Goal: Task Accomplishment & Management: Use online tool/utility

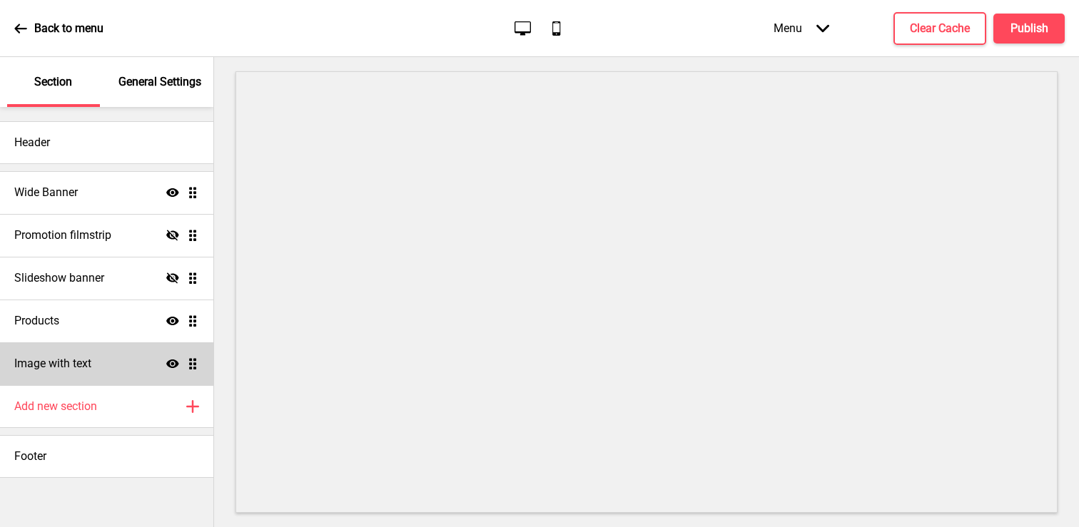
click at [105, 360] on div "Image with text Show Drag" at bounding box center [106, 363] width 213 height 43
select select "center"
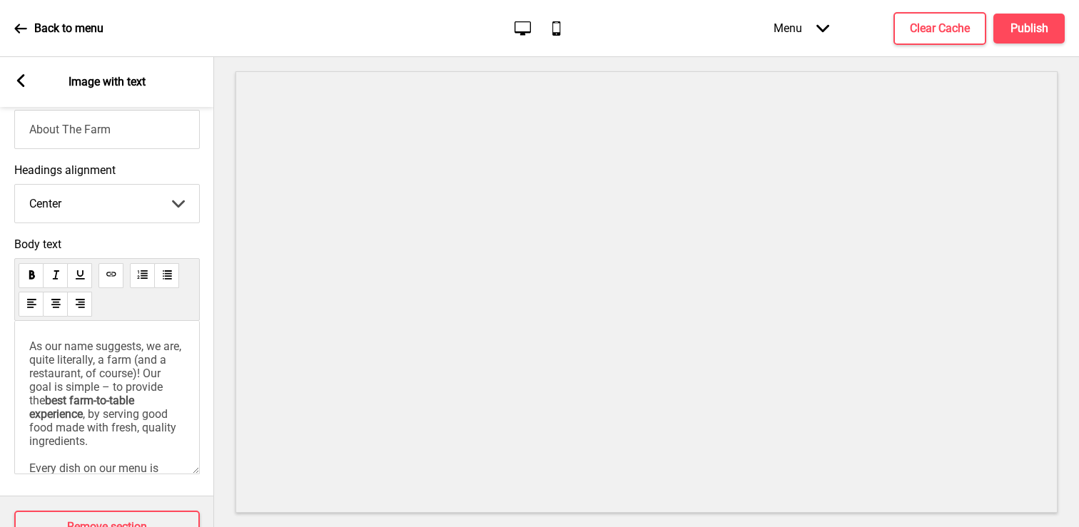
scroll to position [412, 0]
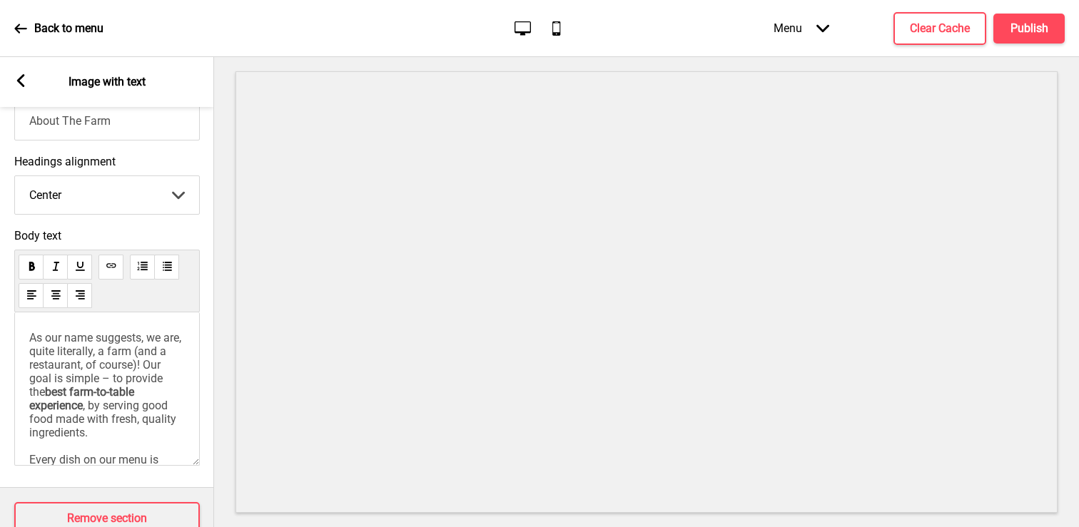
click at [55, 366] on span "As our name suggests, we are, quite literally, a farm (and a restaurant, of cou…" at bounding box center [106, 365] width 155 height 68
click at [160, 338] on span "As our name suggests, we are, quite literally, a farm (and a restaurant, of cou…" at bounding box center [106, 365] width 155 height 68
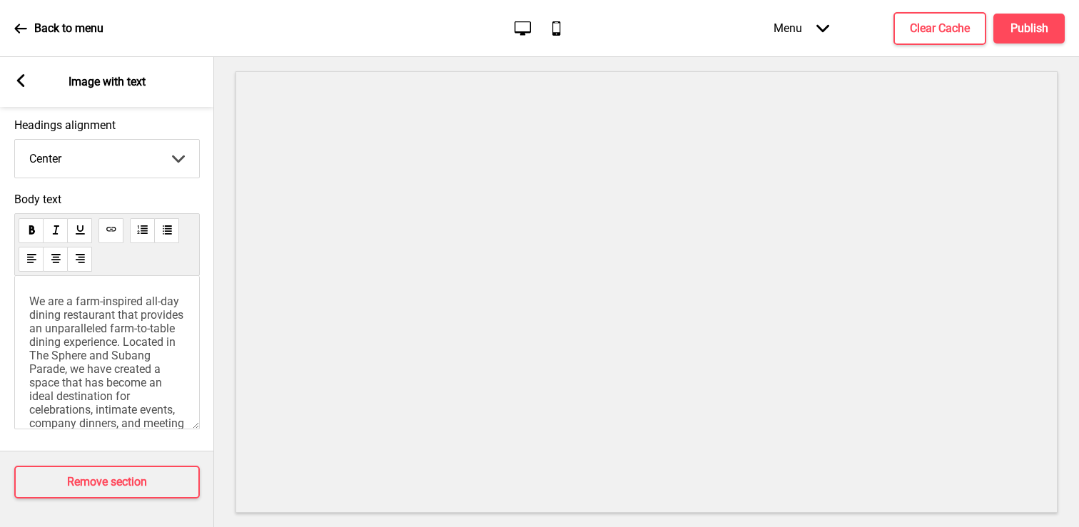
scroll to position [382, 0]
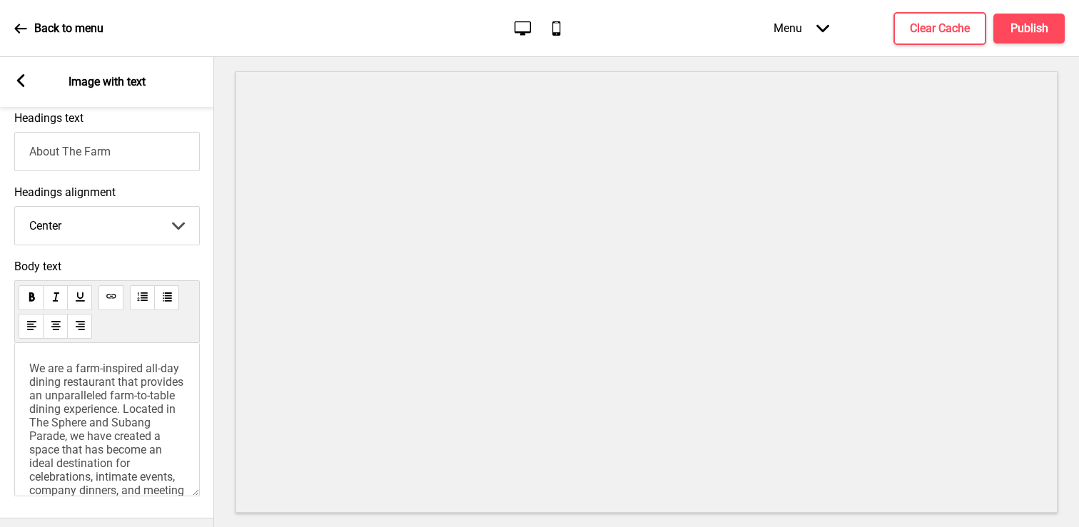
click at [101, 425] on span "We are a farm-inspired all-day dining restaurant that provides an unparalleled …" at bounding box center [108, 443] width 158 height 163
click at [149, 425] on span "We are a farm-inspired all-day dining restaurant that provides an unparalleled …" at bounding box center [108, 443] width 158 height 163
click at [88, 432] on span "We are a farm-inspired all-day dining restaurant that provides an unparalleled …" at bounding box center [108, 443] width 158 height 163
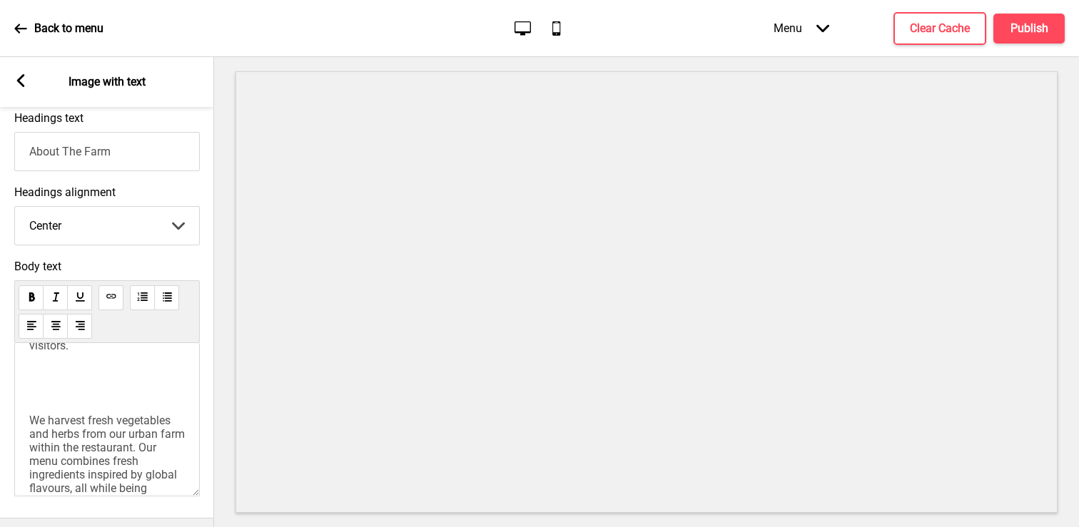
scroll to position [170, 0]
click at [79, 379] on p "﻿" at bounding box center [107, 372] width 156 height 14
click at [27, 403] on div "We are a farm-inspired all-day dining restaurant that provides an unparalleled …" at bounding box center [106, 419] width 185 height 153
click at [29, 408] on div "We are a farm-inspired all-day dining restaurant that provides an unparalleled …" at bounding box center [106, 419] width 185 height 153
click at [34, 411] on span "We harvest fresh vegetables and herbs from our urban farm within the restaurant…" at bounding box center [108, 464] width 158 height 149
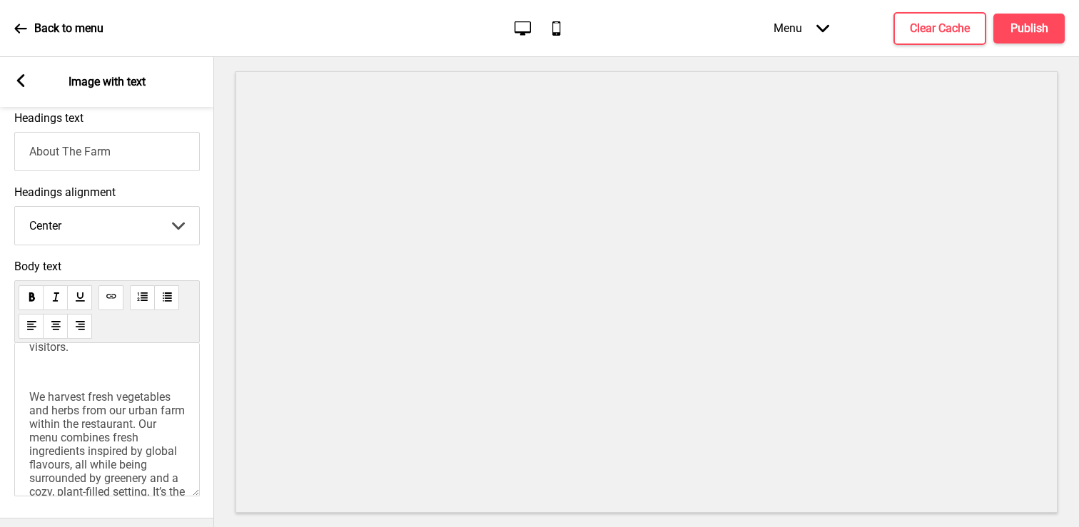
click at [88, 447] on span "We harvest fresh vegetables and herbs from our urban farm within the restaurant…" at bounding box center [108, 464] width 158 height 149
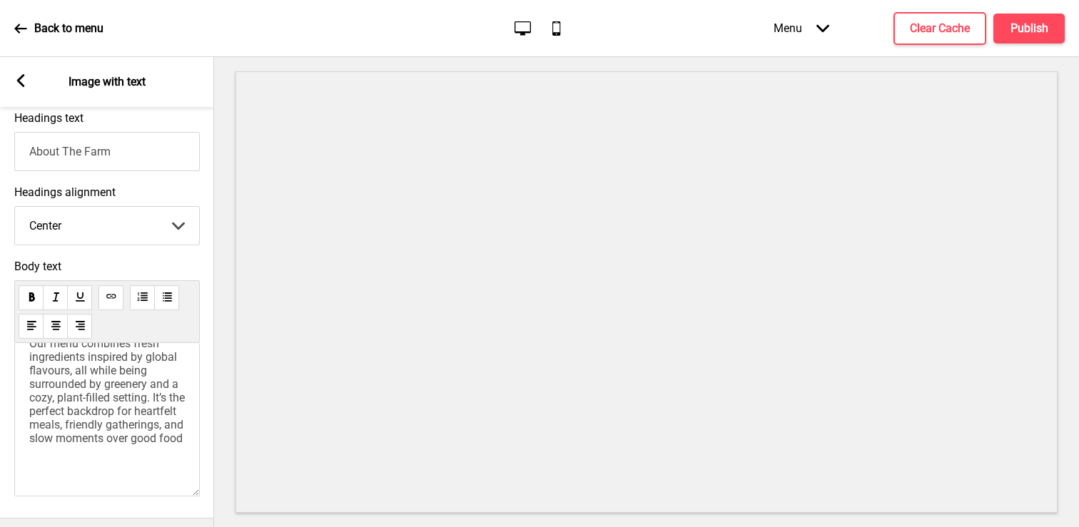
click at [131, 459] on p "﻿" at bounding box center [107, 464] width 156 height 14
click at [173, 409] on p "Our menu combines fresh ingredients inspired by global flavours, all while bein…" at bounding box center [107, 364] width 156 height 108
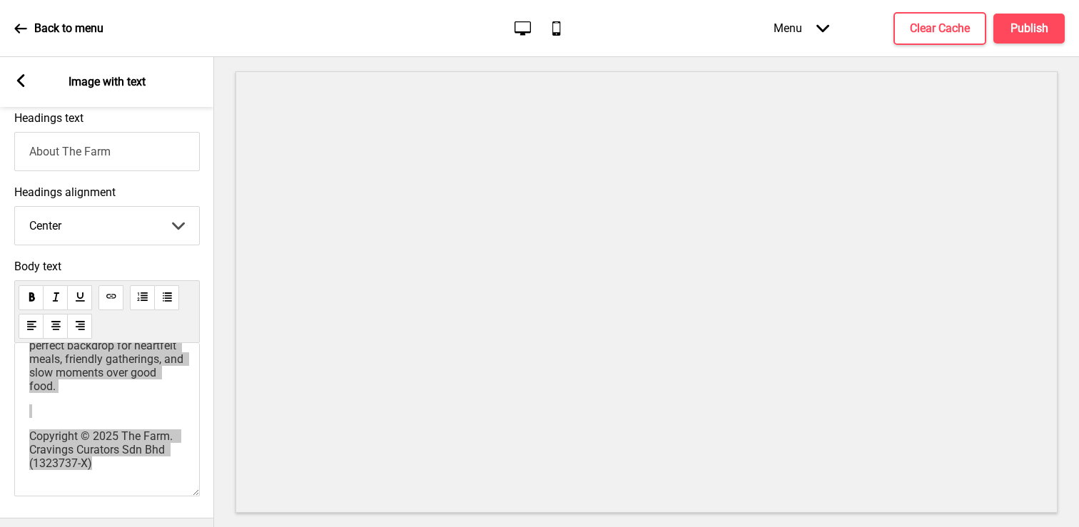
scroll to position [459, 0]
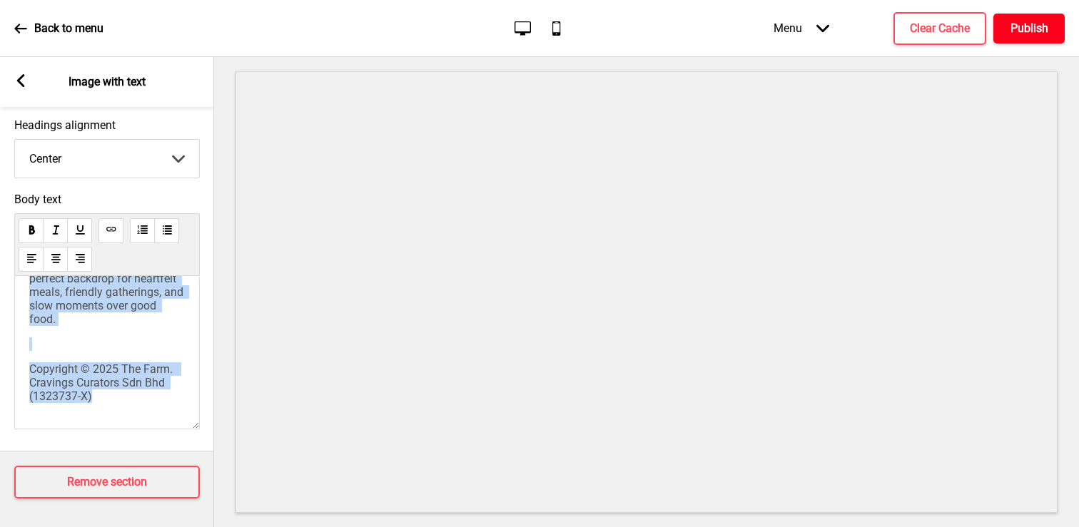
click at [1041, 39] on button "Publish" at bounding box center [1028, 29] width 71 height 30
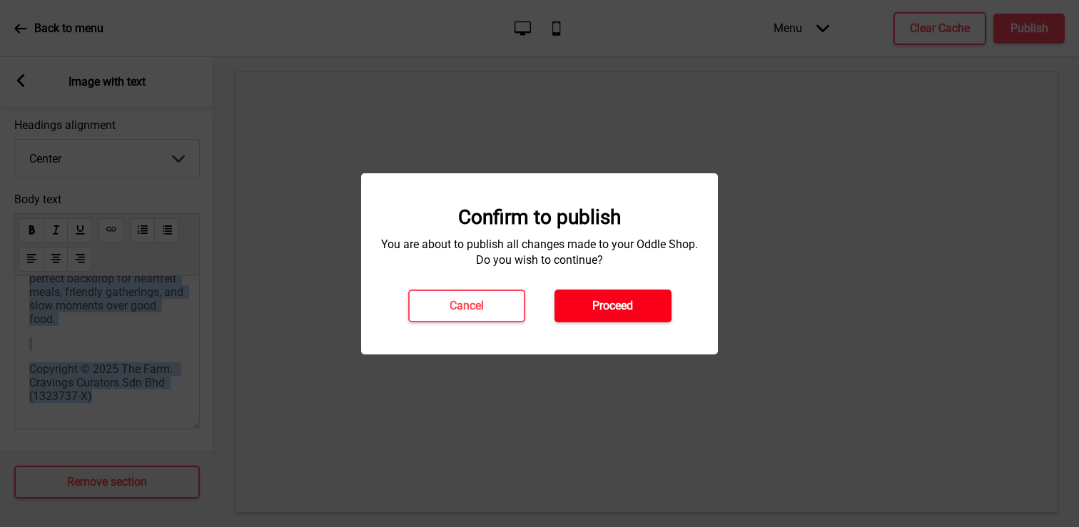
click at [637, 311] on button "Proceed" at bounding box center [612, 306] width 117 height 33
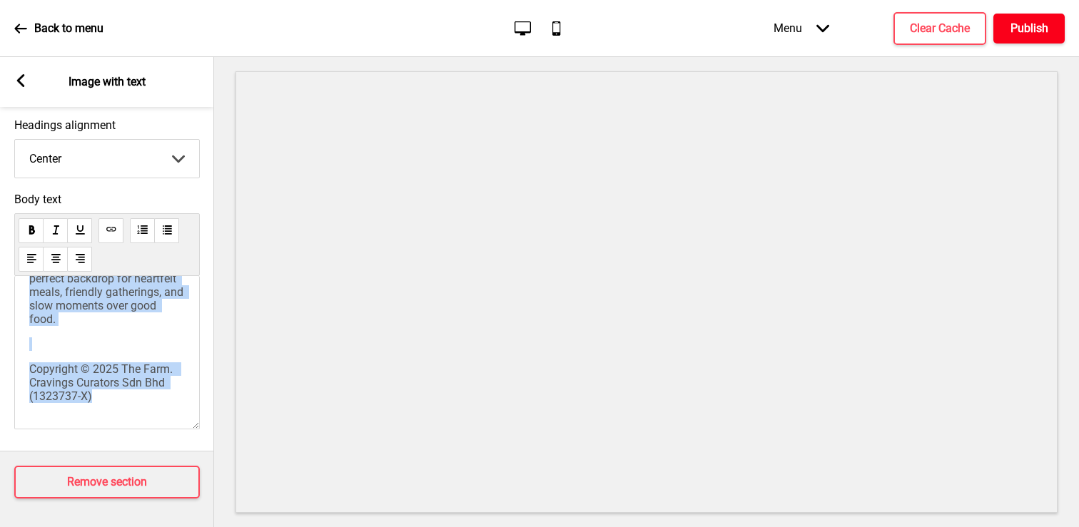
click at [1027, 26] on h4 "Publish" at bounding box center [1029, 29] width 38 height 16
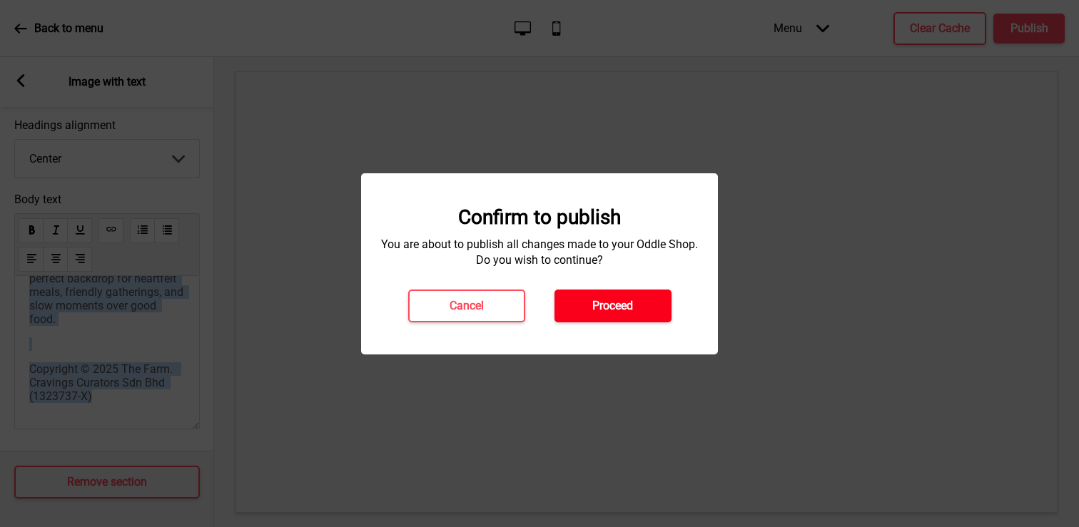
click at [613, 313] on button "Proceed" at bounding box center [612, 306] width 117 height 33
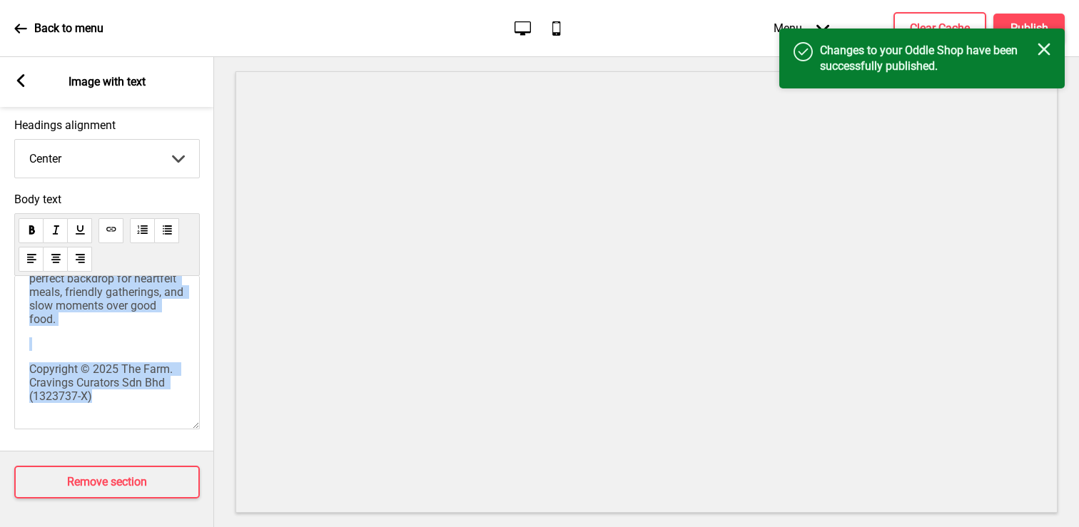
click at [1046, 56] on div "Close" at bounding box center [1043, 51] width 13 height 16
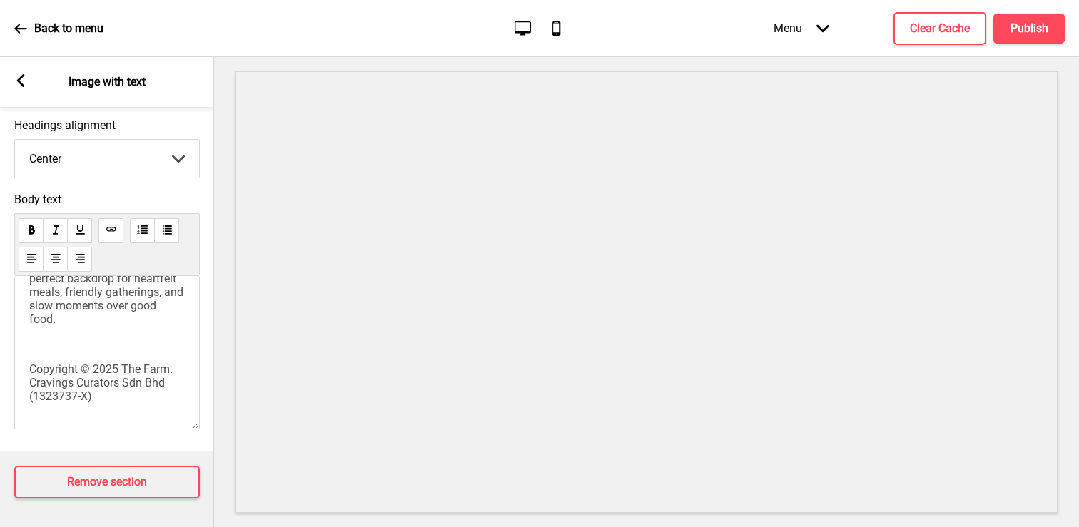
click at [14, 26] on icon at bounding box center [20, 28] width 13 height 13
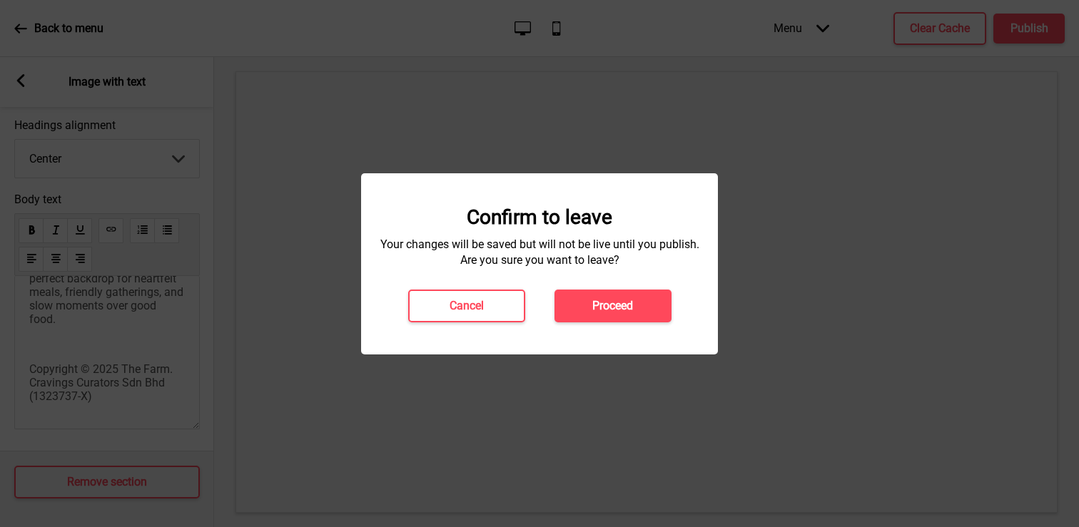
click at [608, 327] on div "Confirm to leave Your changes will be saved but will not be live until you publ…" at bounding box center [539, 263] width 357 height 181
click at [570, 300] on button "Proceed" at bounding box center [612, 306] width 117 height 33
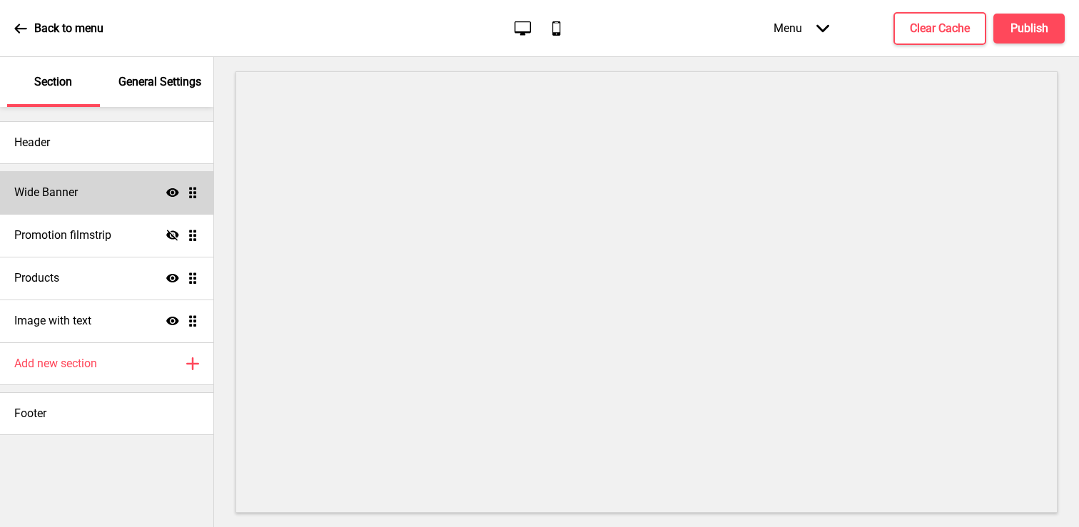
click at [109, 195] on div "Wide Banner Show Drag" at bounding box center [106, 192] width 213 height 43
select select "medium"
